Goal: Task Accomplishment & Management: Manage account settings

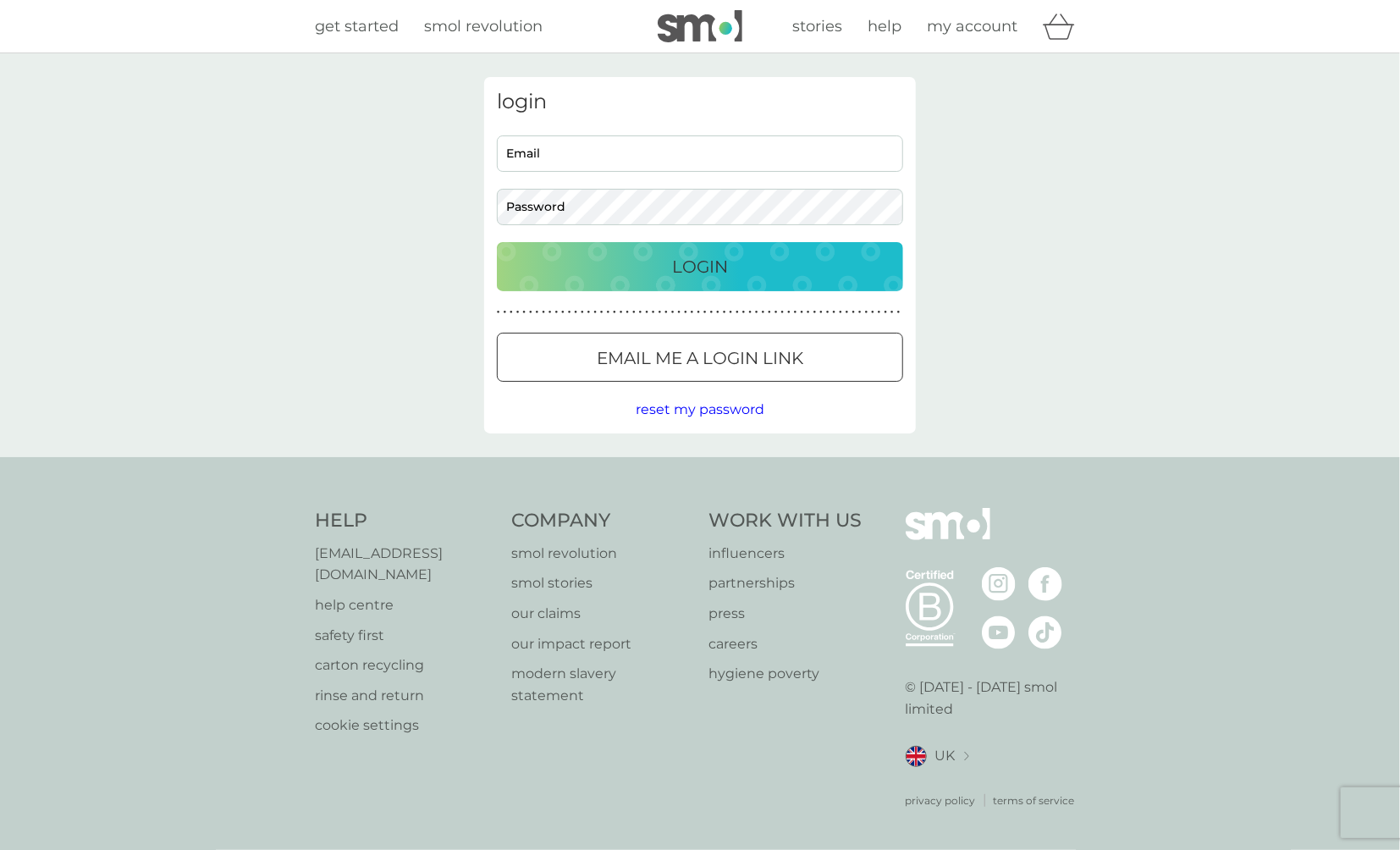
type input "gillianbarnett2@yahoo.co.uk"
click at [695, 268] on p "Login" at bounding box center [700, 266] width 55 height 27
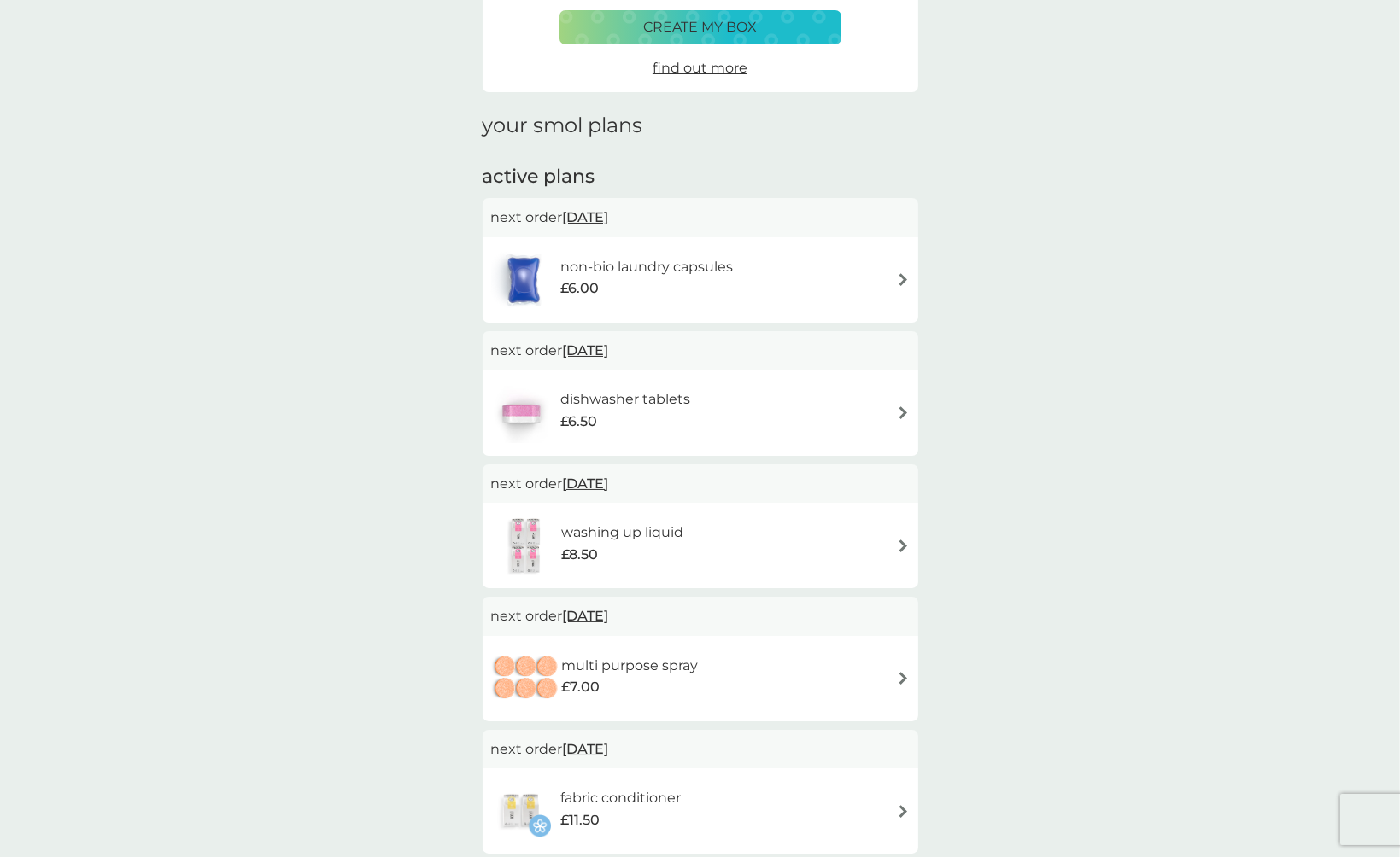
scroll to position [171, 0]
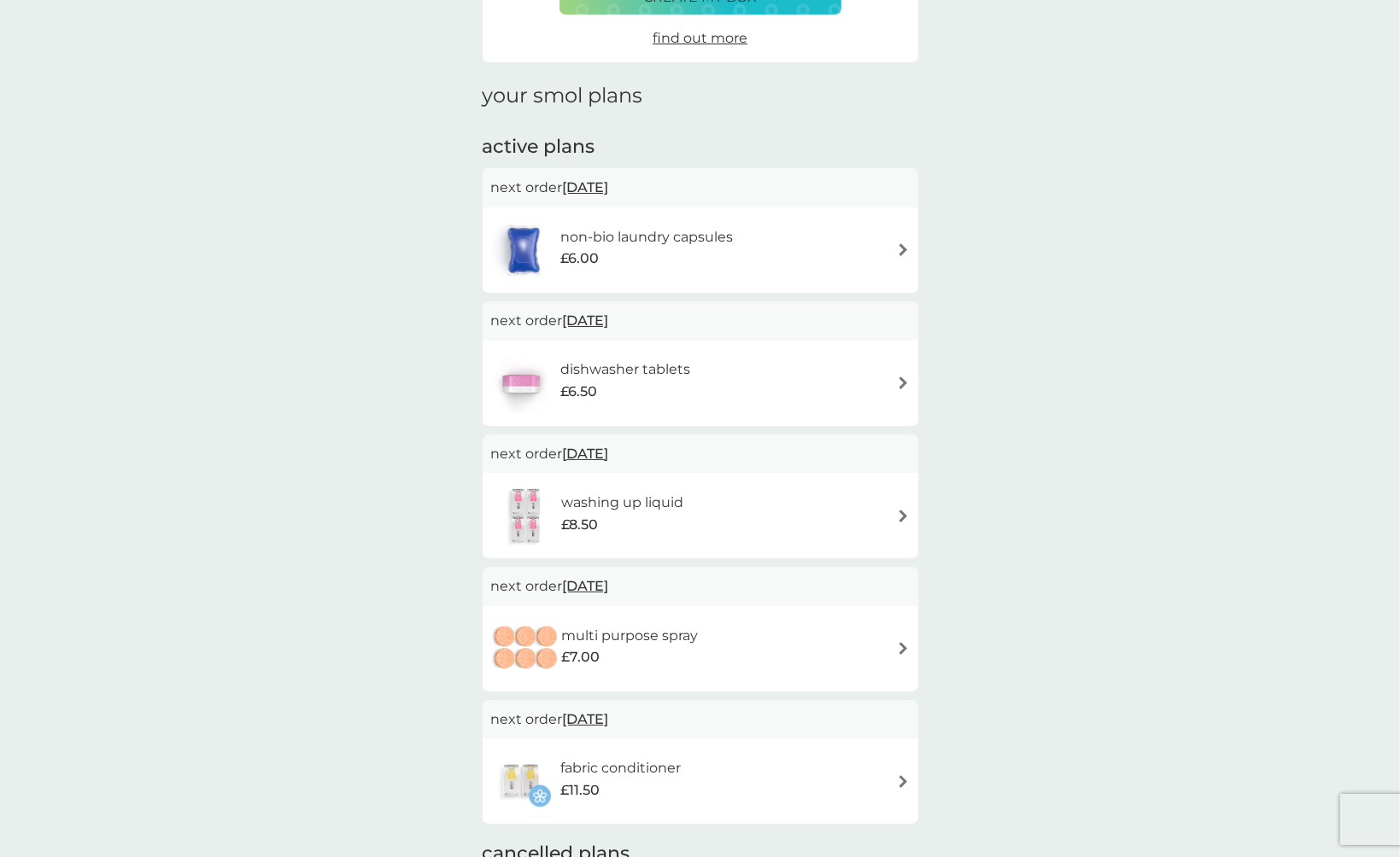
click at [896, 381] on img at bounding box center [903, 383] width 13 height 13
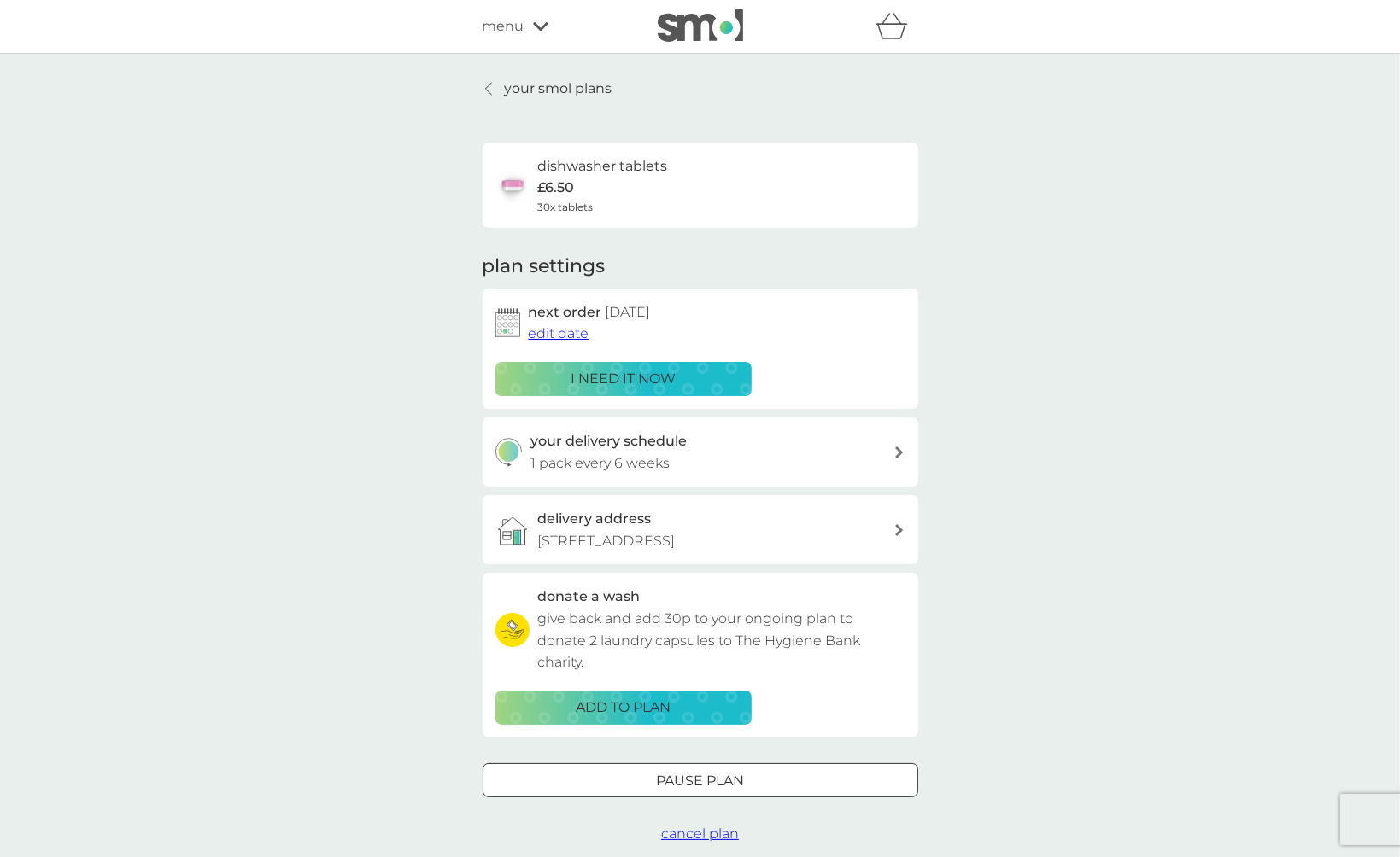
click at [625, 379] on p "i need it now" at bounding box center [622, 378] width 105 height 22
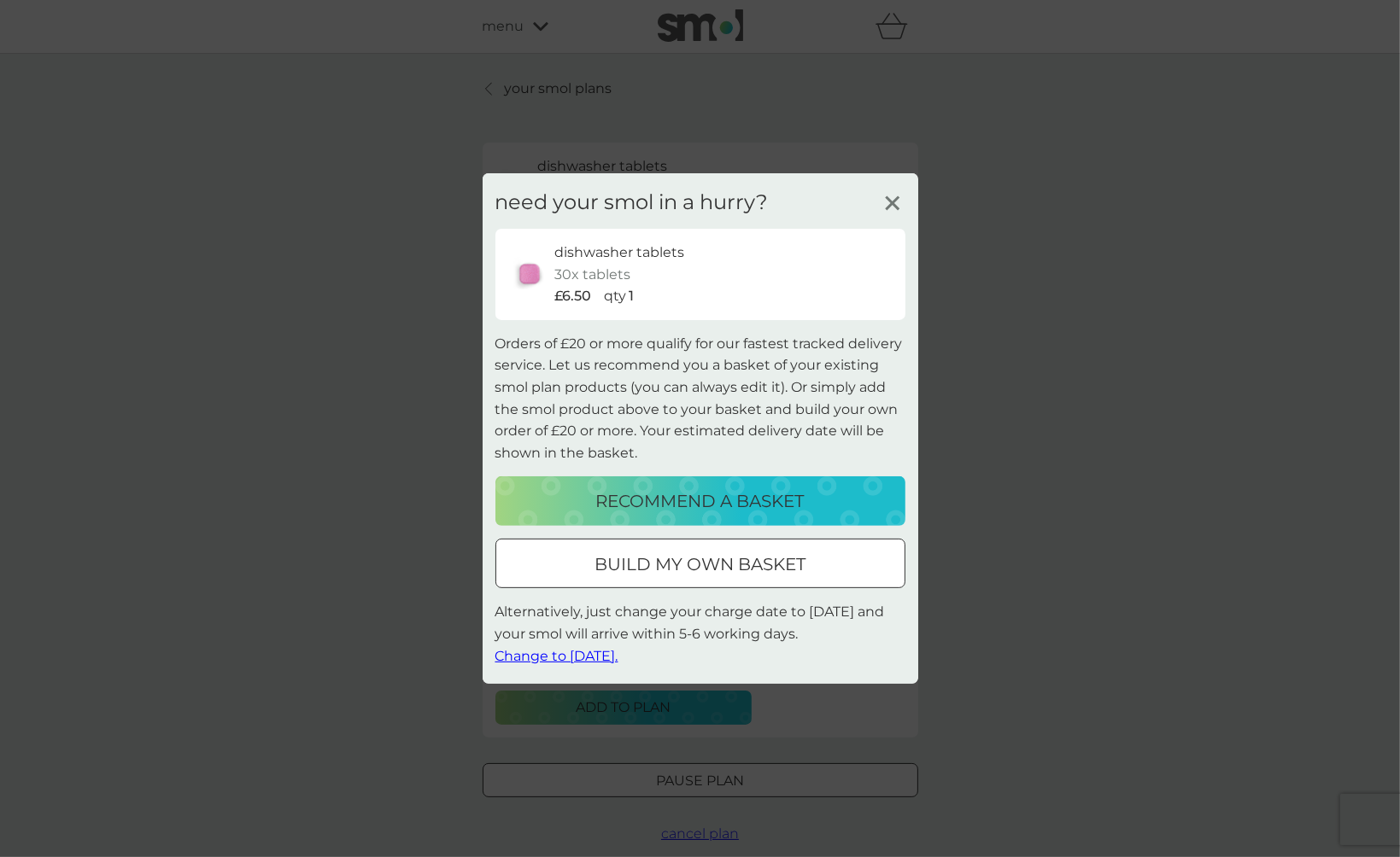
click at [580, 657] on span "Change to [DATE]." at bounding box center [557, 654] width 123 height 16
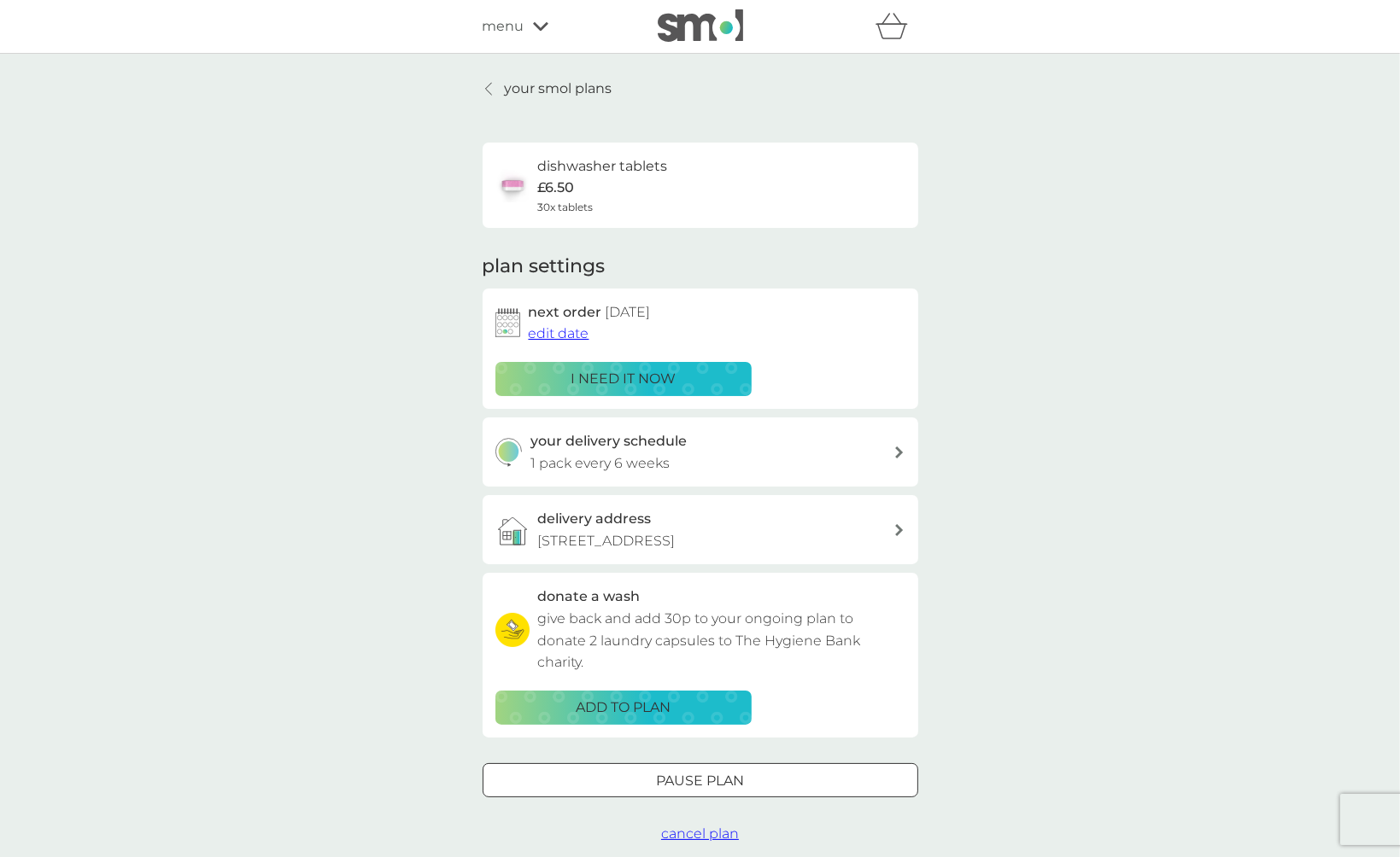
click at [897, 448] on icon at bounding box center [899, 452] width 8 height 12
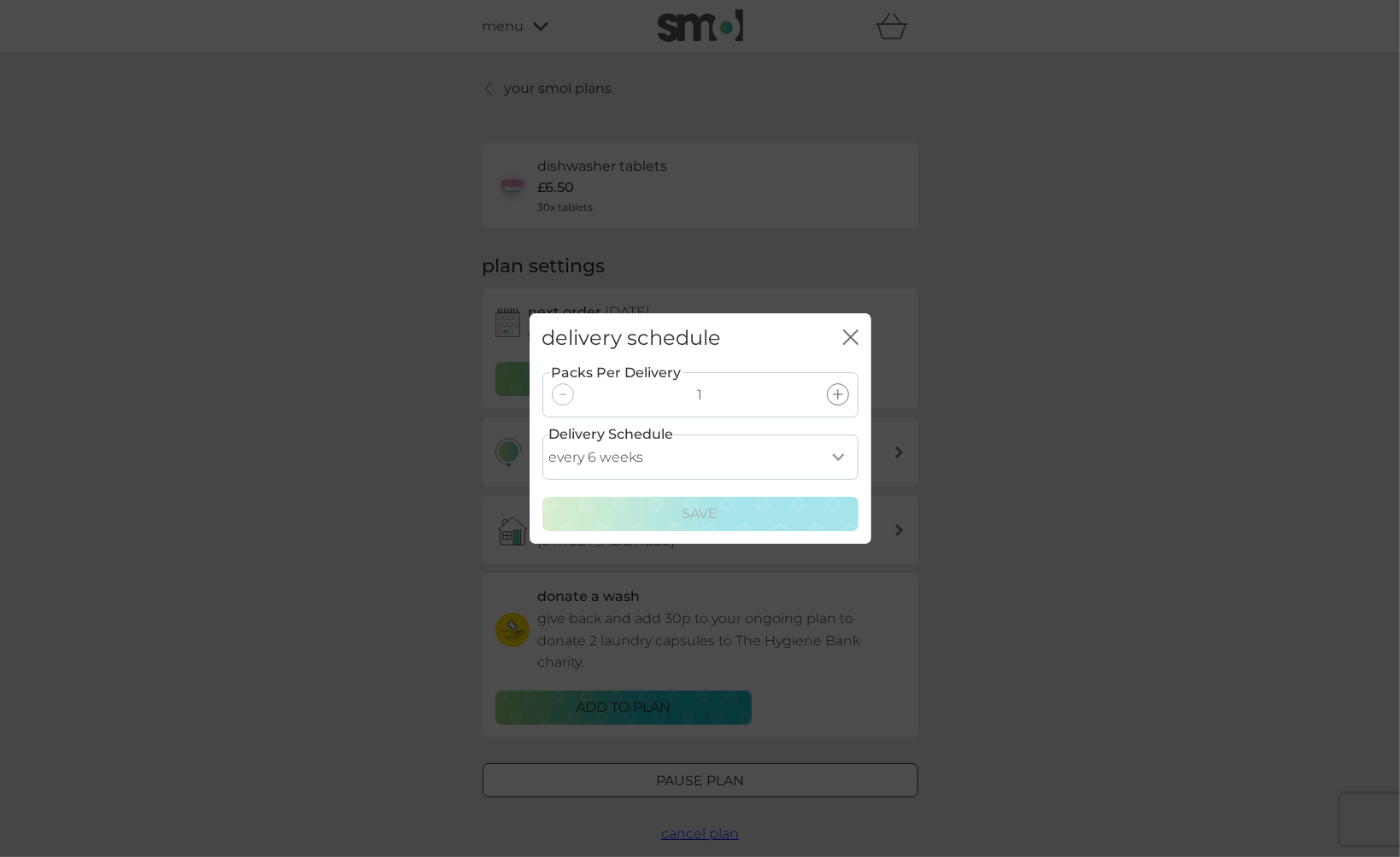
click at [836, 454] on select "every 1 week every 2 weeks every 3 weeks every 4 weeks every 5 weeks every 6 we…" at bounding box center [700, 457] width 316 height 46
select select "28"
click at [543, 434] on select "every 1 week every 2 weeks every 3 weeks every 4 weeks every 5 weeks every 6 we…" at bounding box center [700, 457] width 316 height 46
click at [690, 513] on p "Save" at bounding box center [700, 513] width 36 height 22
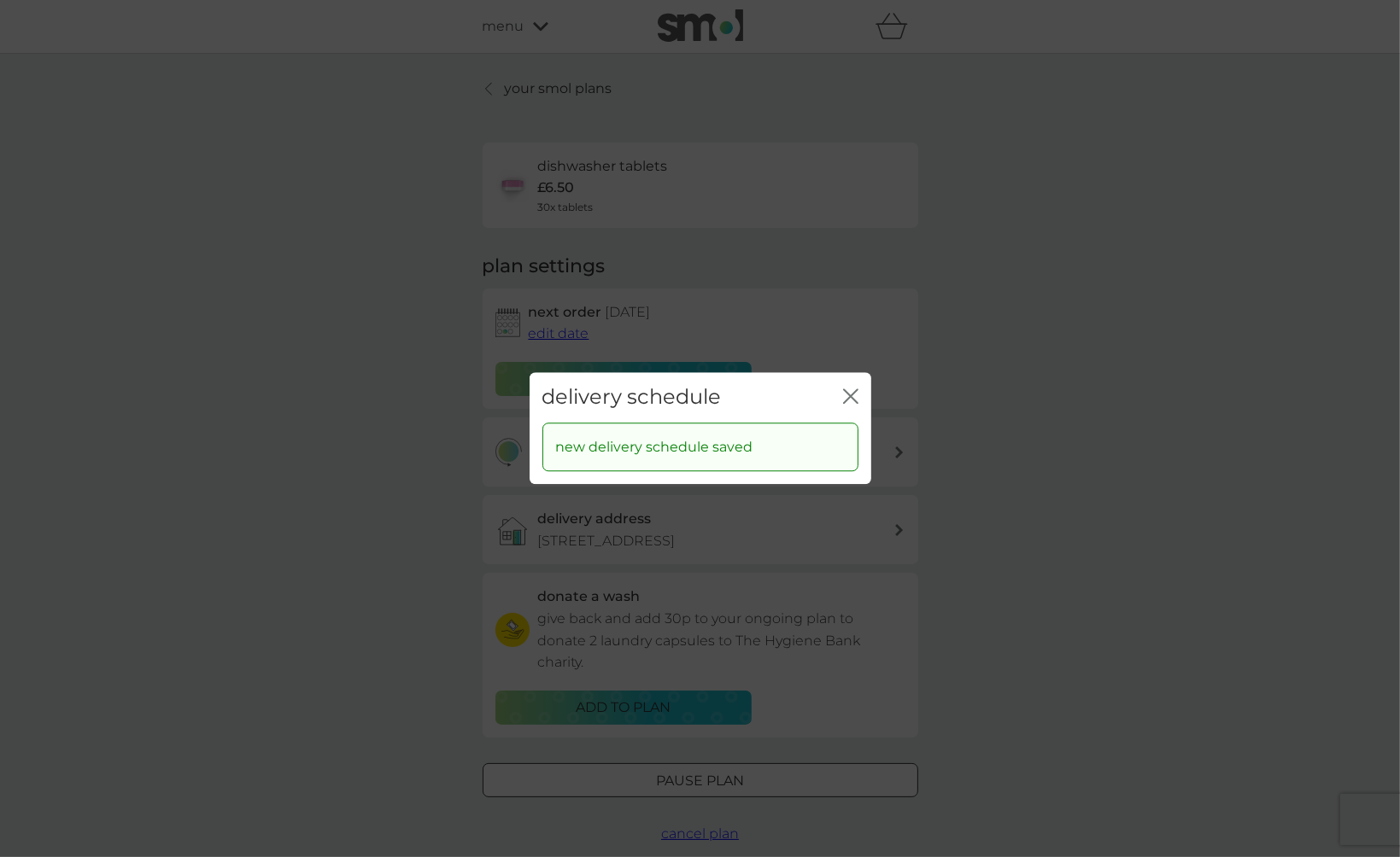
click at [853, 392] on icon "close" at bounding box center [854, 396] width 7 height 13
